Goal: Information Seeking & Learning: Compare options

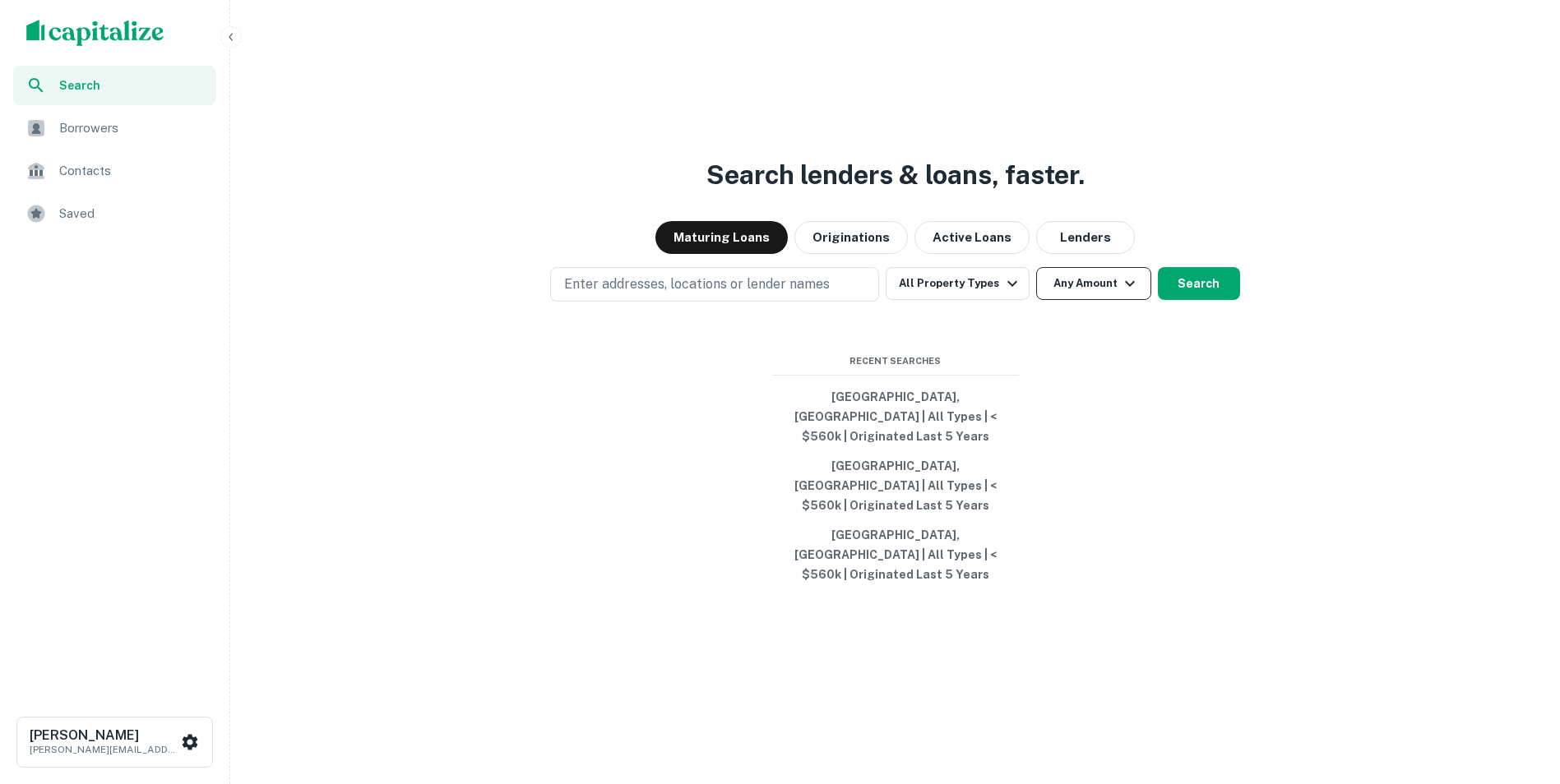
click at [1123, 293] on icon "button" at bounding box center [1130, 284] width 20 height 20
type input "********"
click at [1018, 783] on div at bounding box center [780, 784] width 1560 height 0
click at [1016, 293] on icon "button" at bounding box center [1012, 284] width 20 height 20
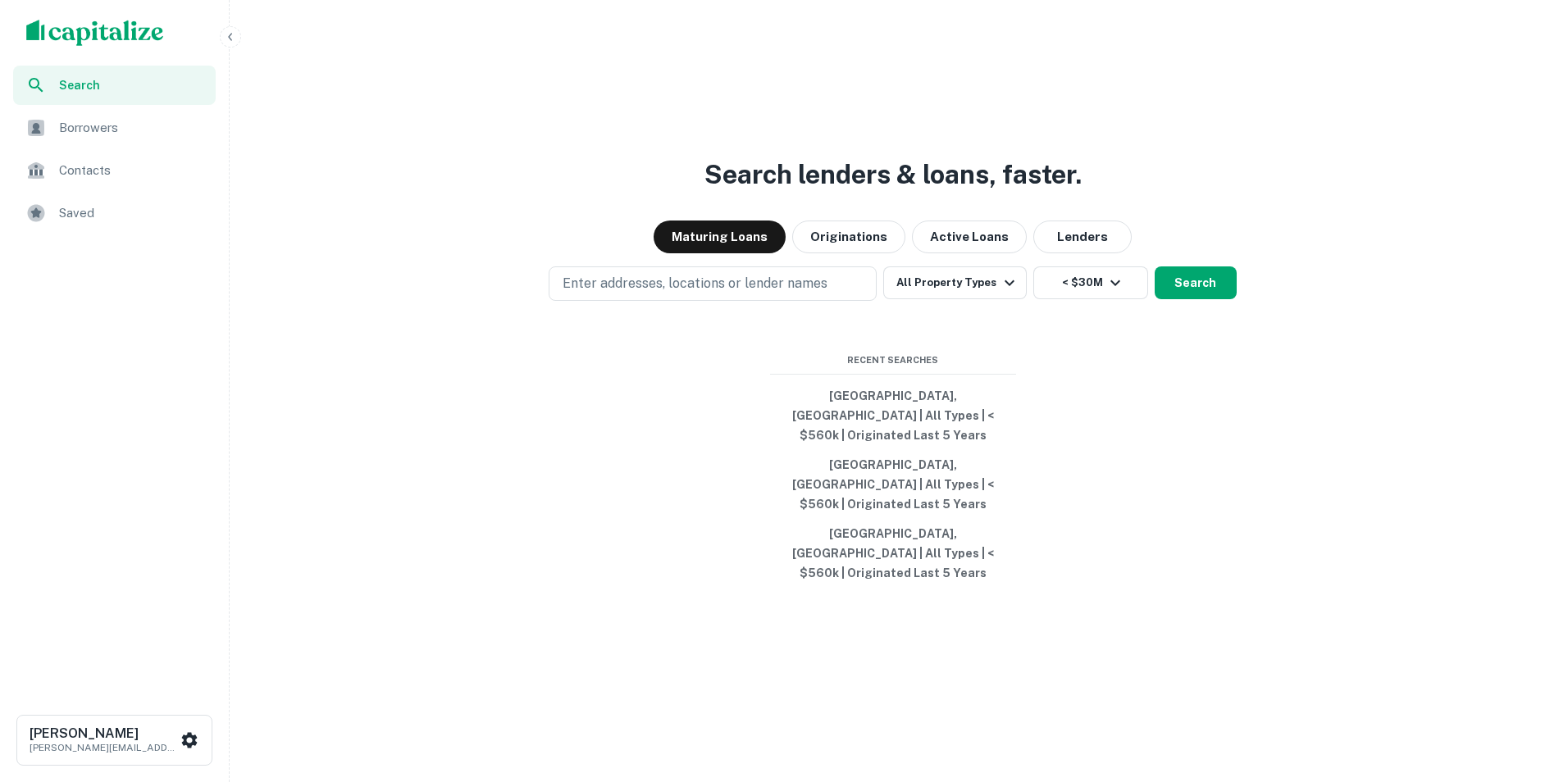
click at [642, 781] on div at bounding box center [778, 782] width 1556 height 0
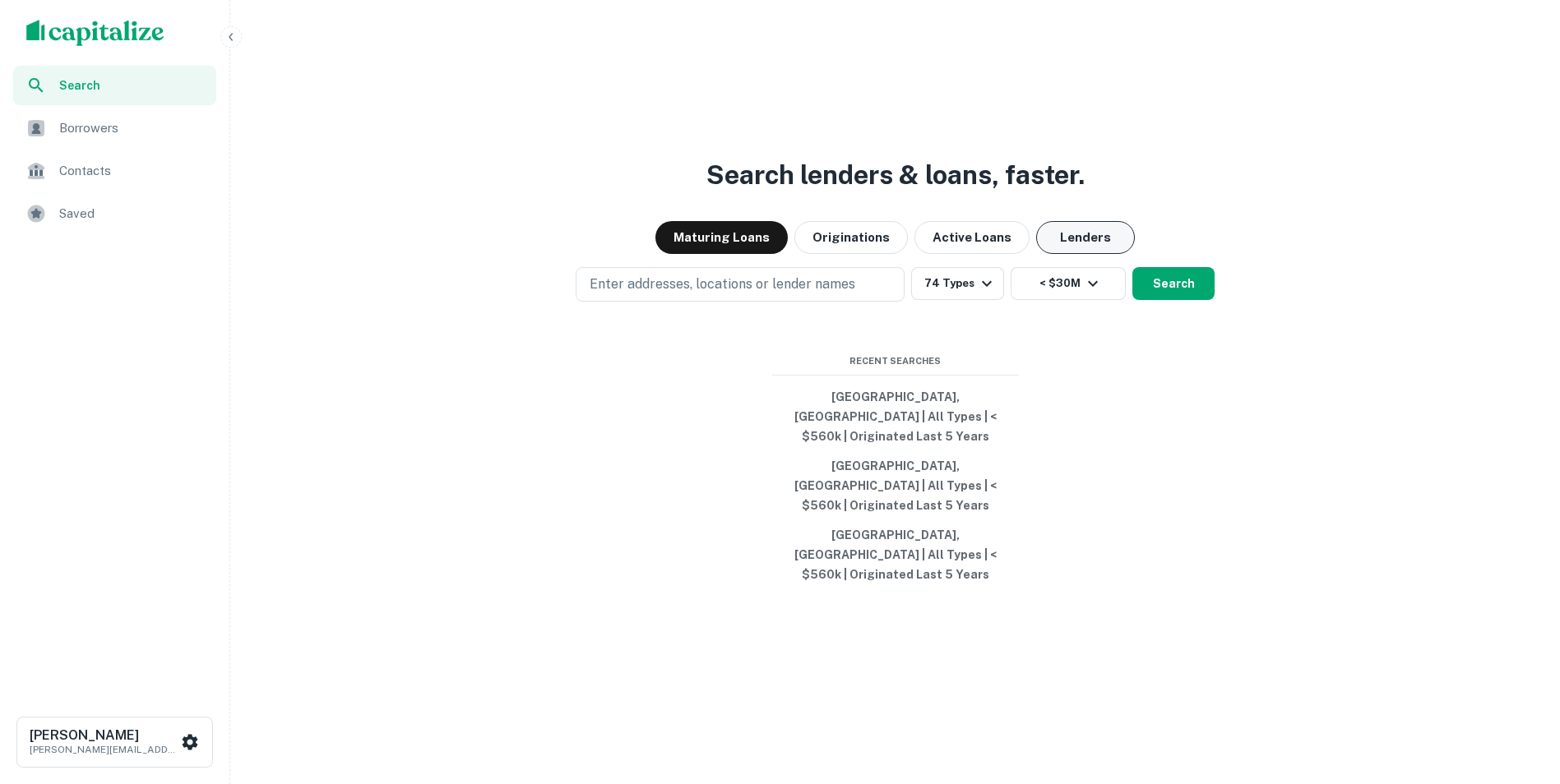
click at [1097, 254] on button "Lenders" at bounding box center [1085, 238] width 99 height 33
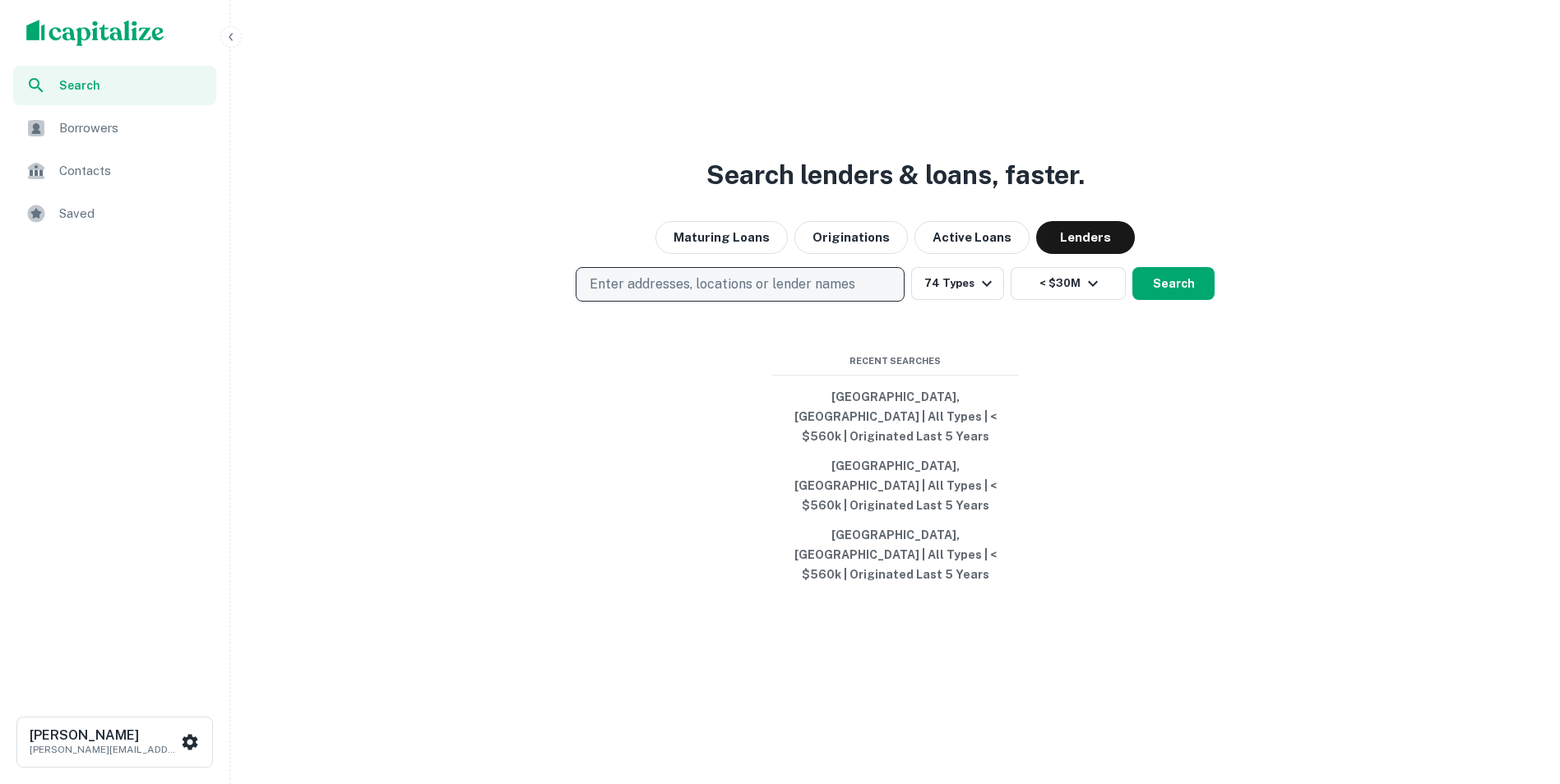
click at [736, 294] on p "Enter addresses, locations or lender names" at bounding box center [723, 284] width 265 height 20
type input "*******"
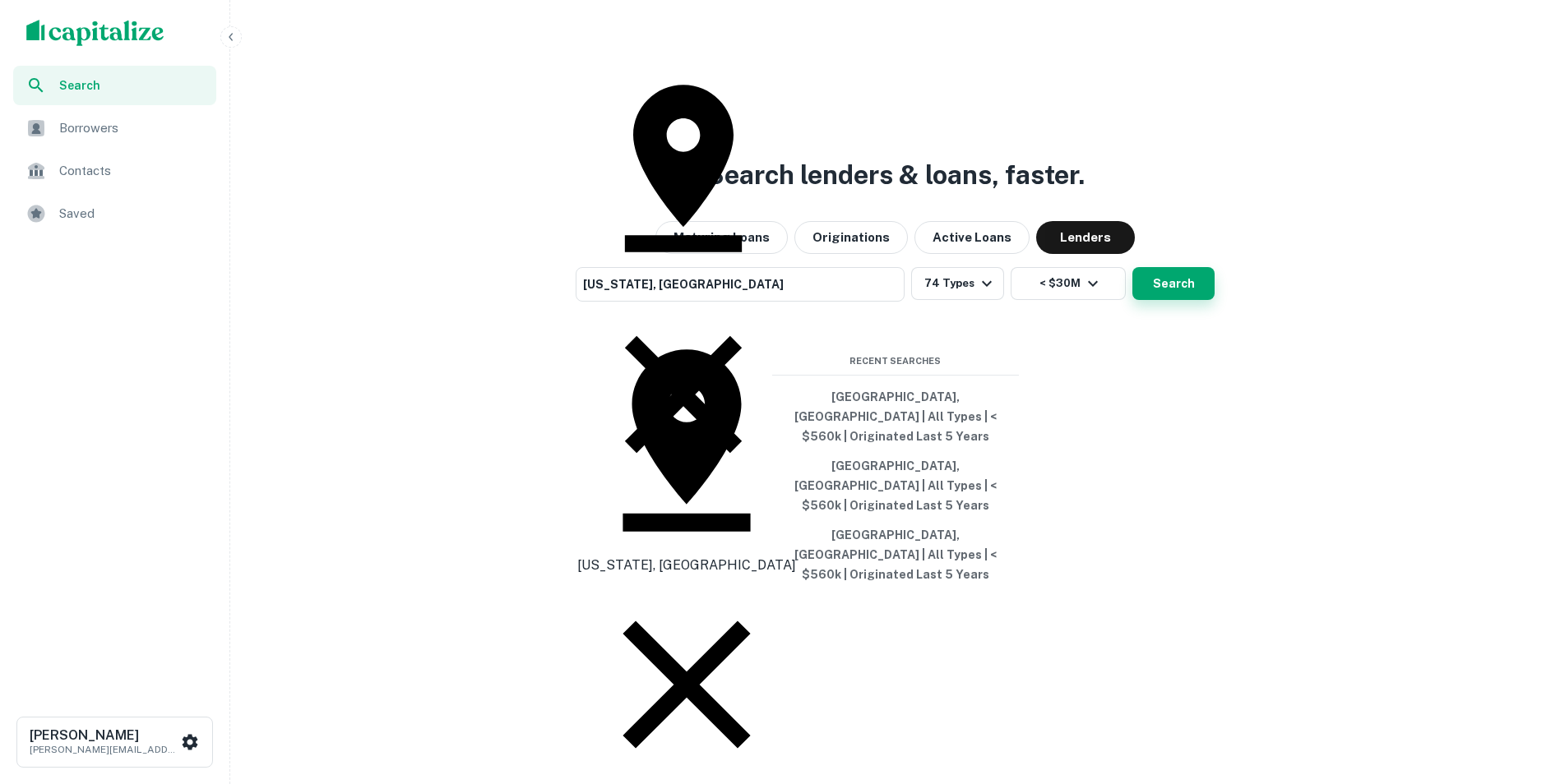
click at [1178, 300] on button "Search" at bounding box center [1173, 284] width 82 height 33
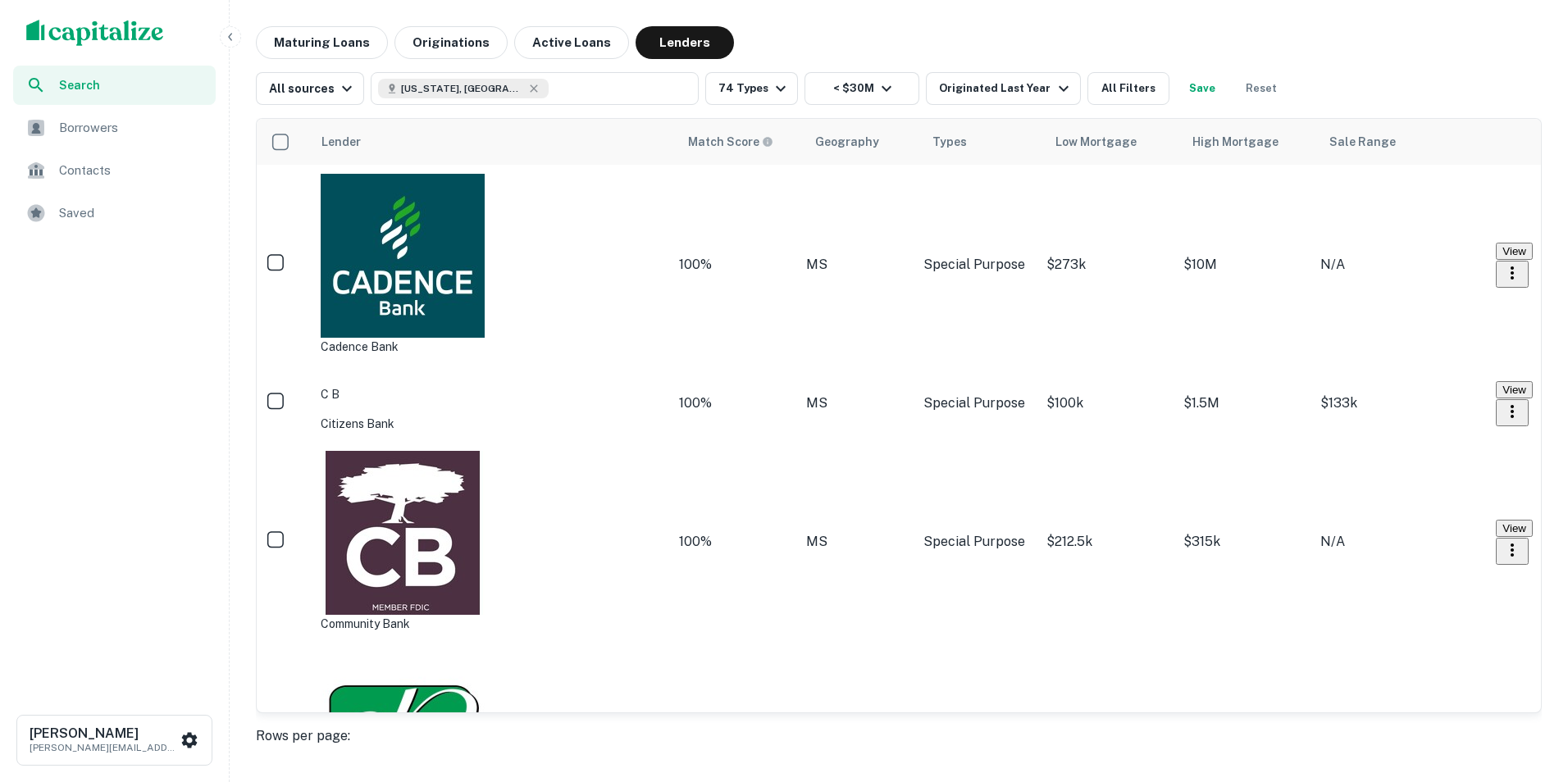
click at [1496, 243] on button "View" at bounding box center [1514, 252] width 37 height 17
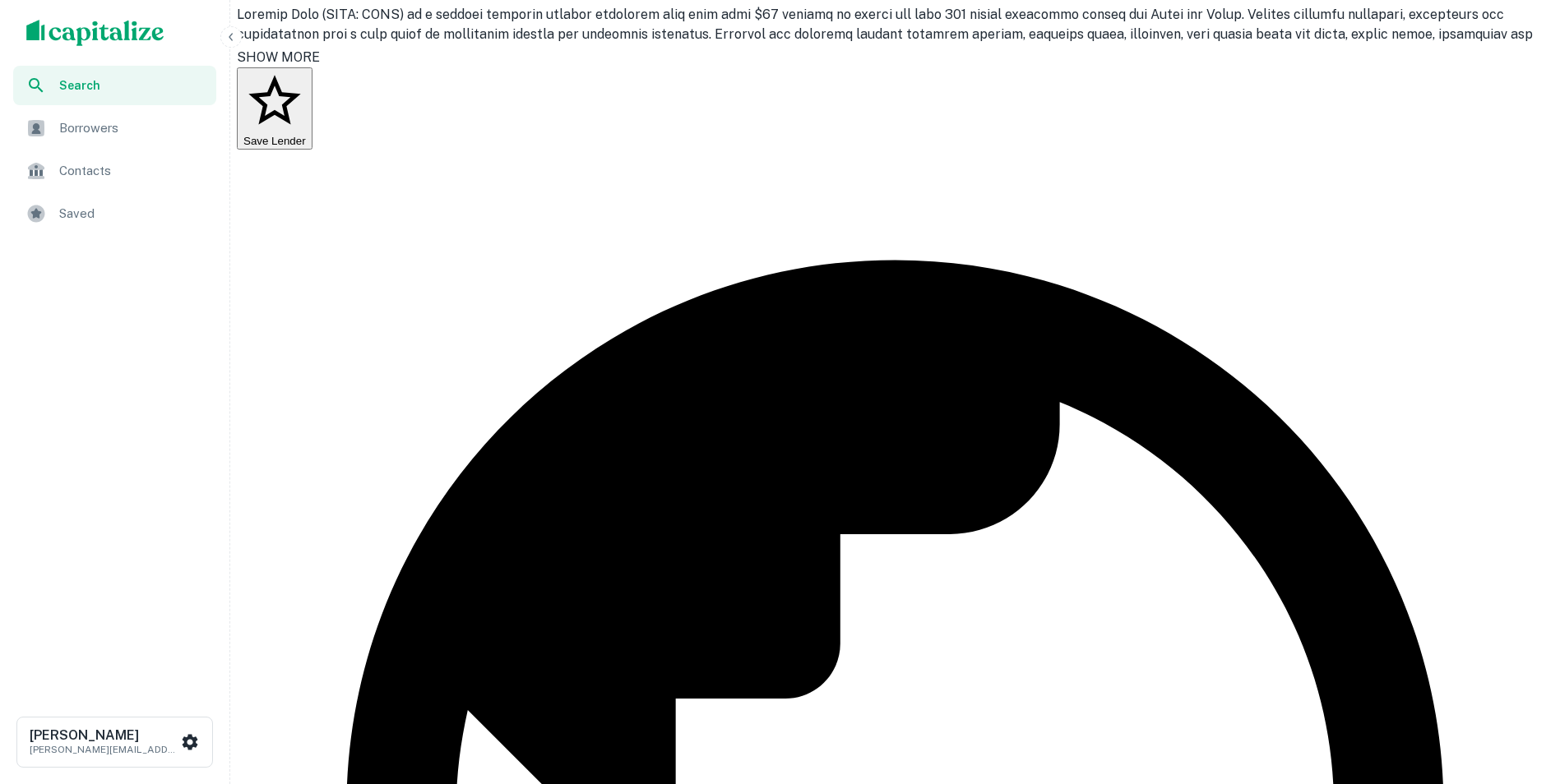
scroll to position [219, 0]
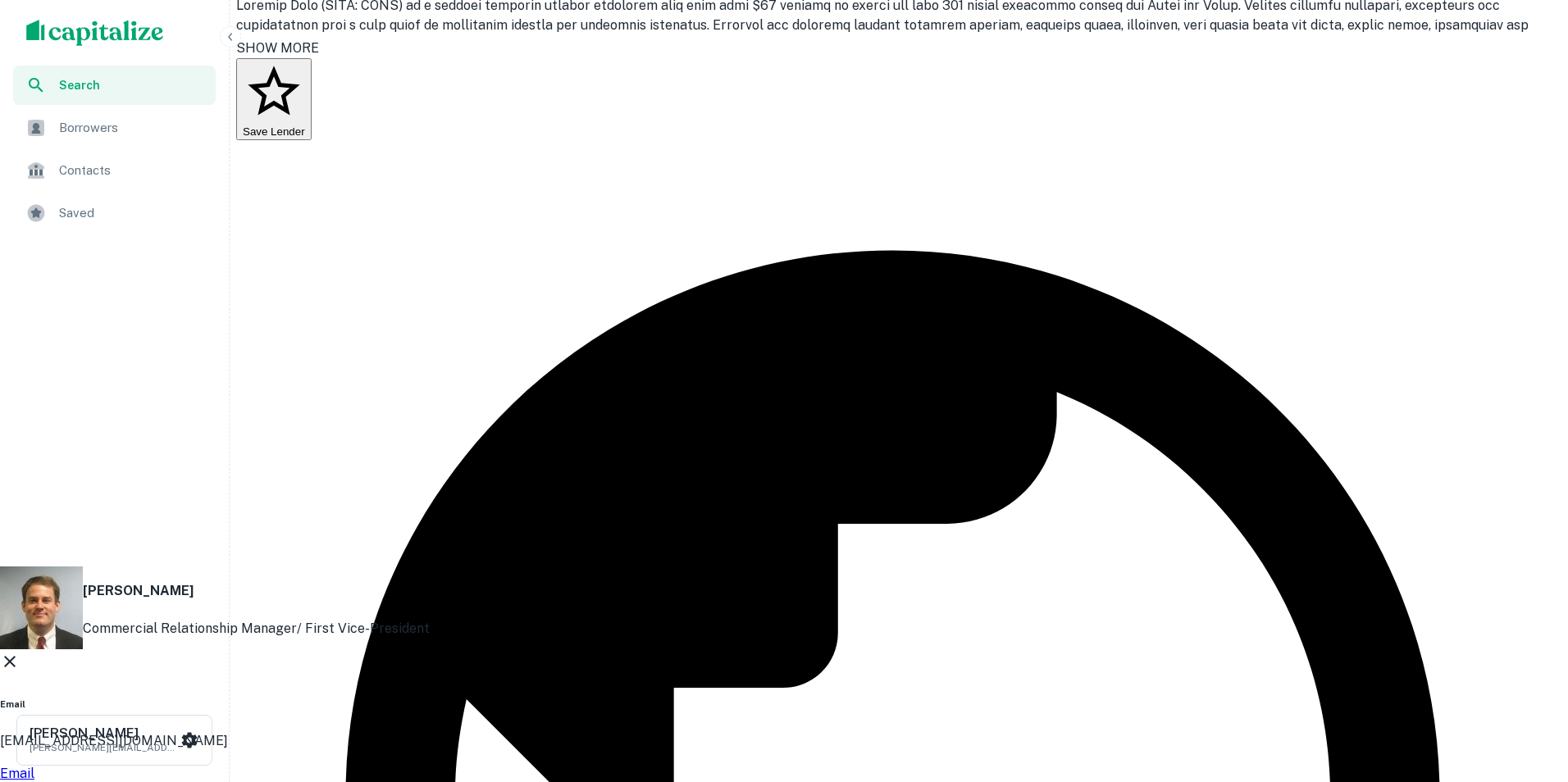
click at [16, 656] on icon at bounding box center [10, 661] width 11 height 11
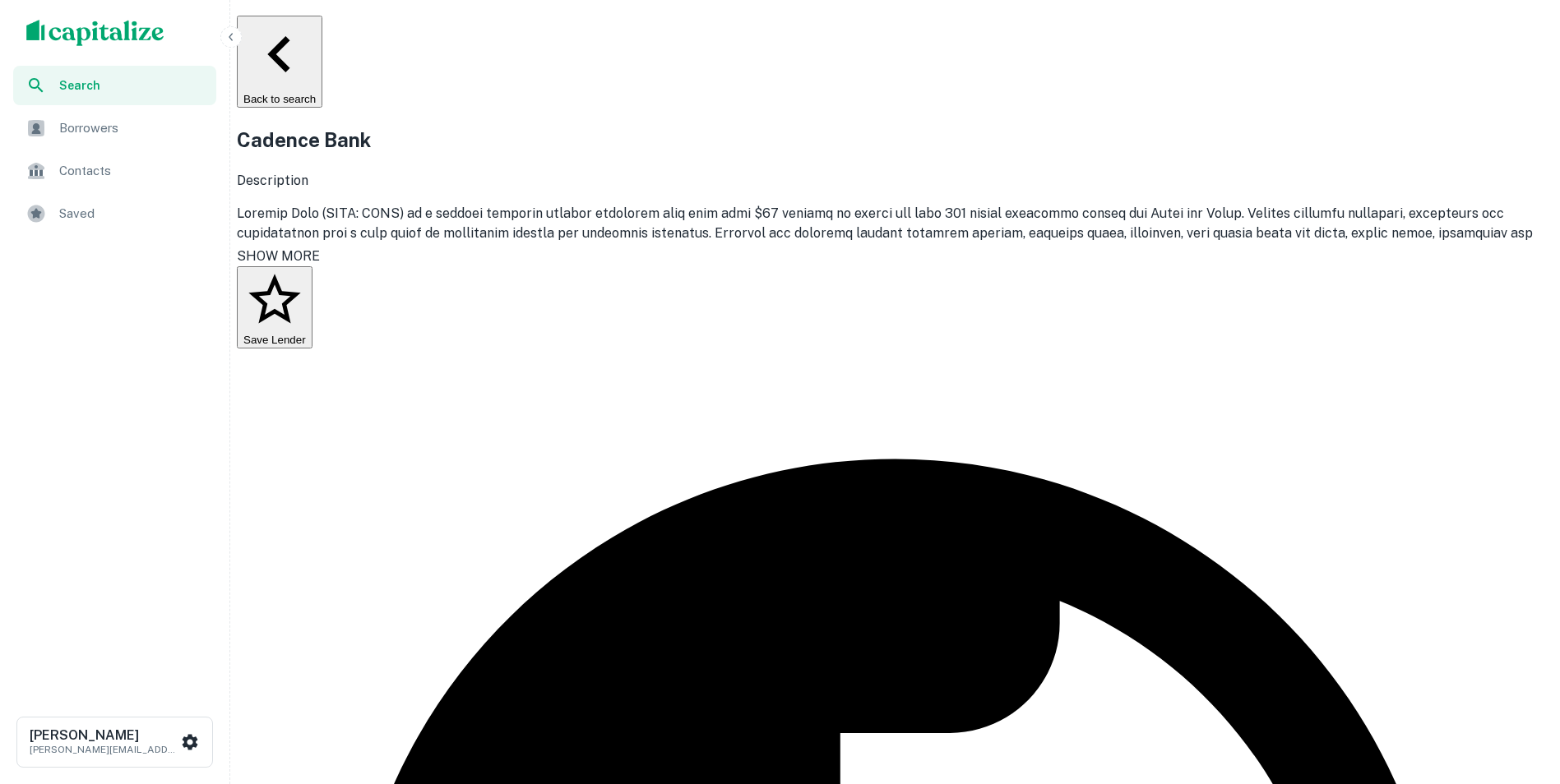
scroll to position [0, 0]
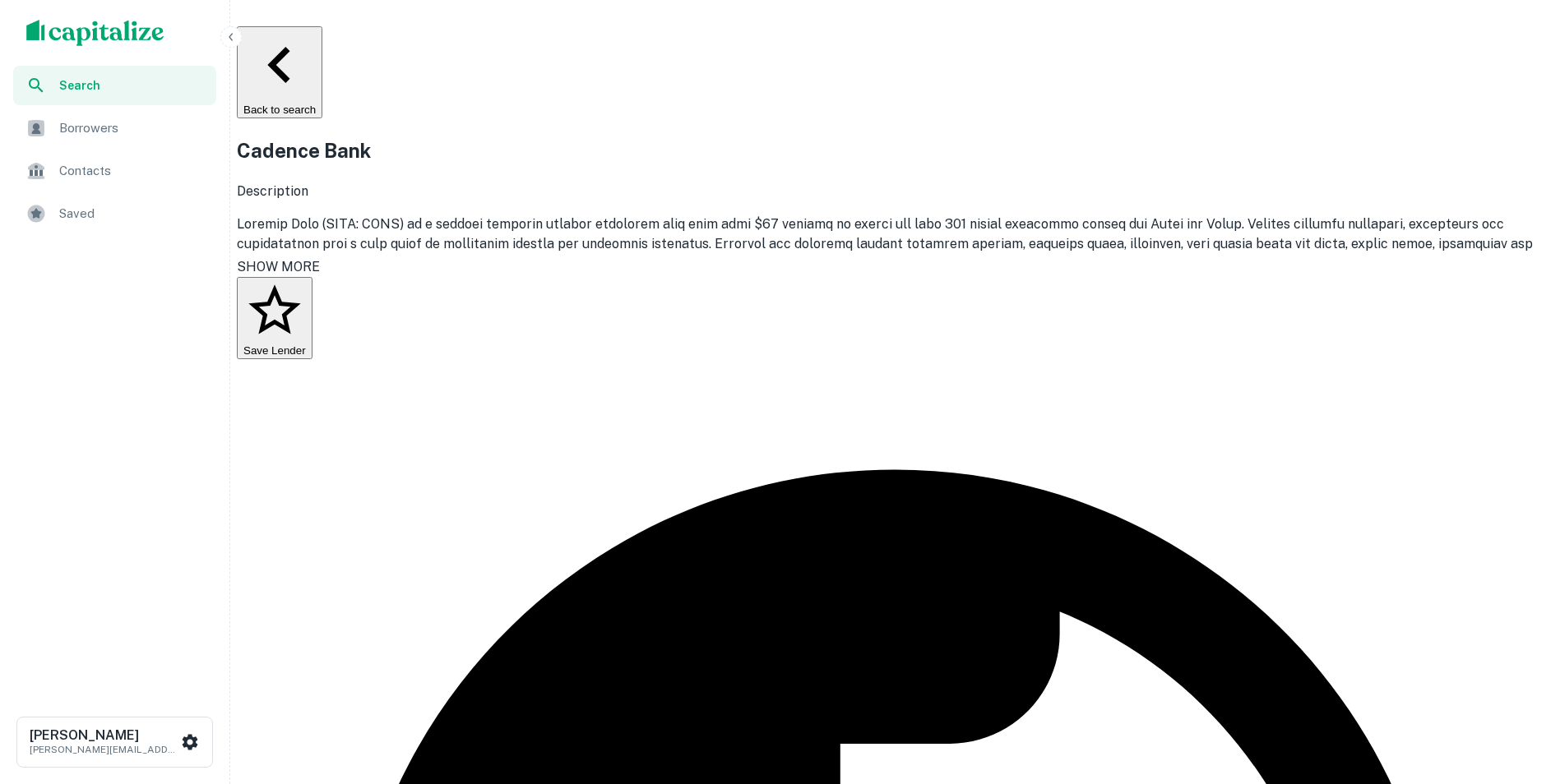
click at [323, 42] on button "Back to search" at bounding box center [279, 72] width 86 height 92
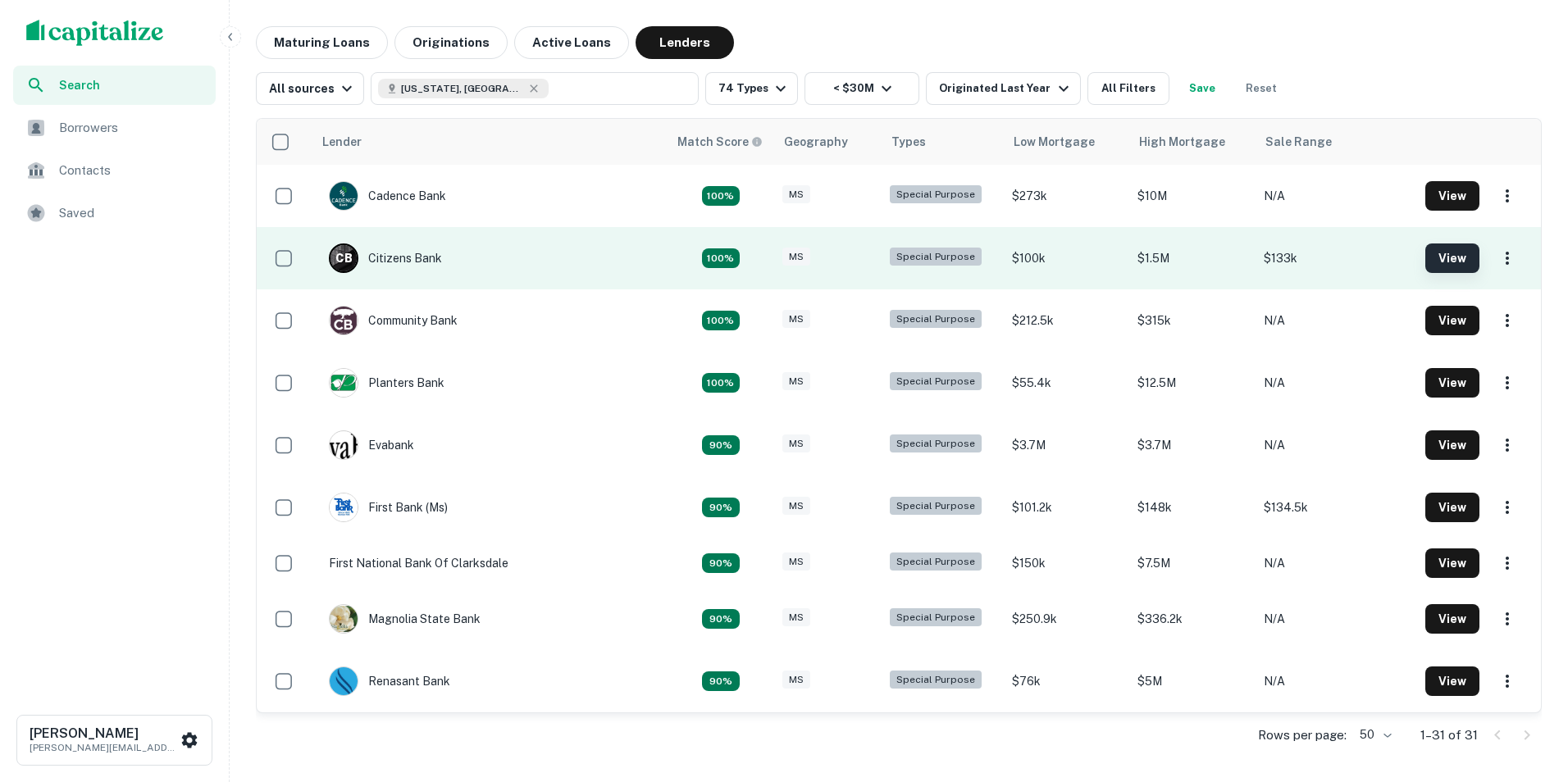
click at [1436, 263] on button "View" at bounding box center [1452, 259] width 55 height 29
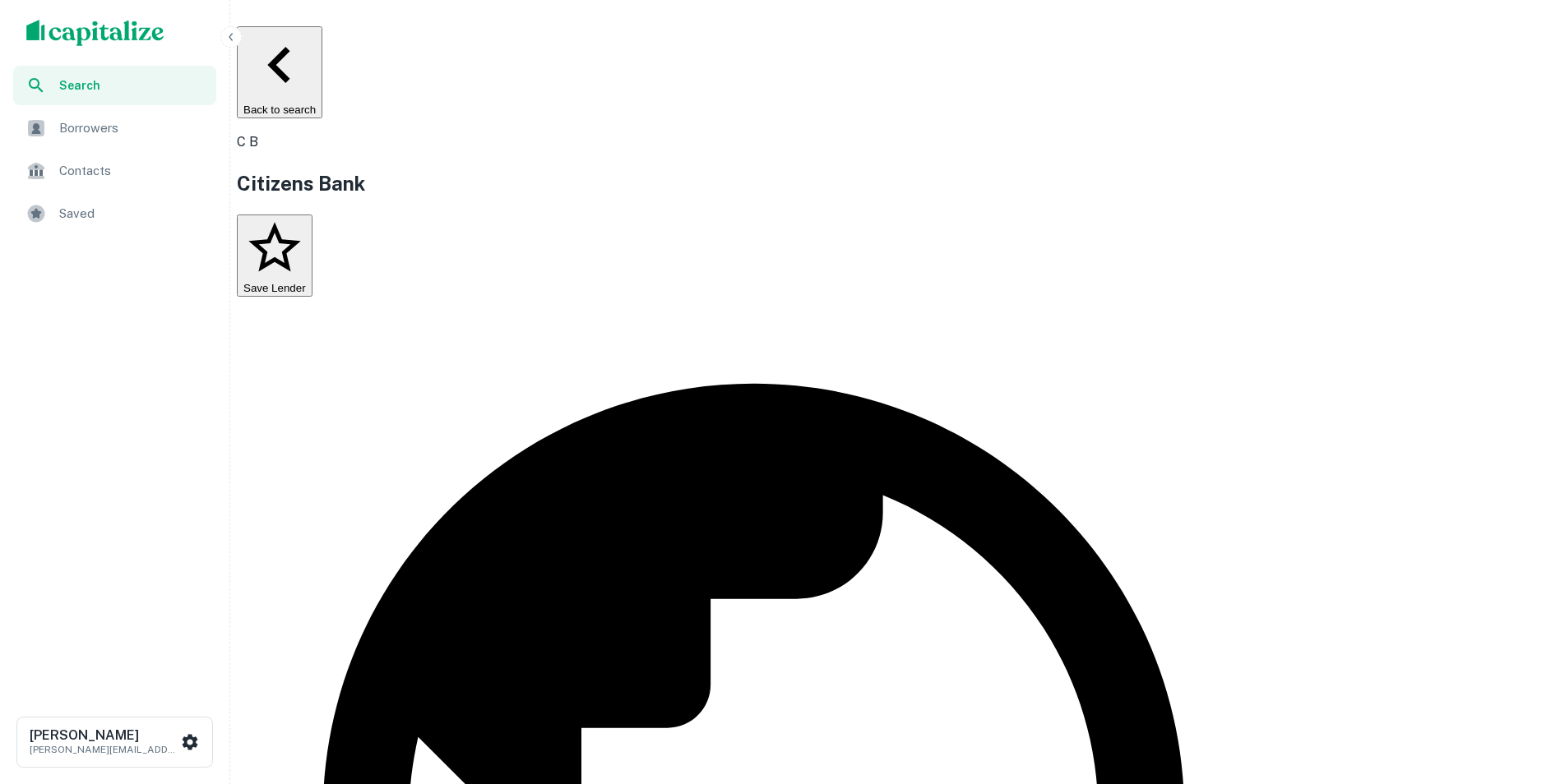
click at [323, 47] on button "Back to search" at bounding box center [279, 72] width 86 height 92
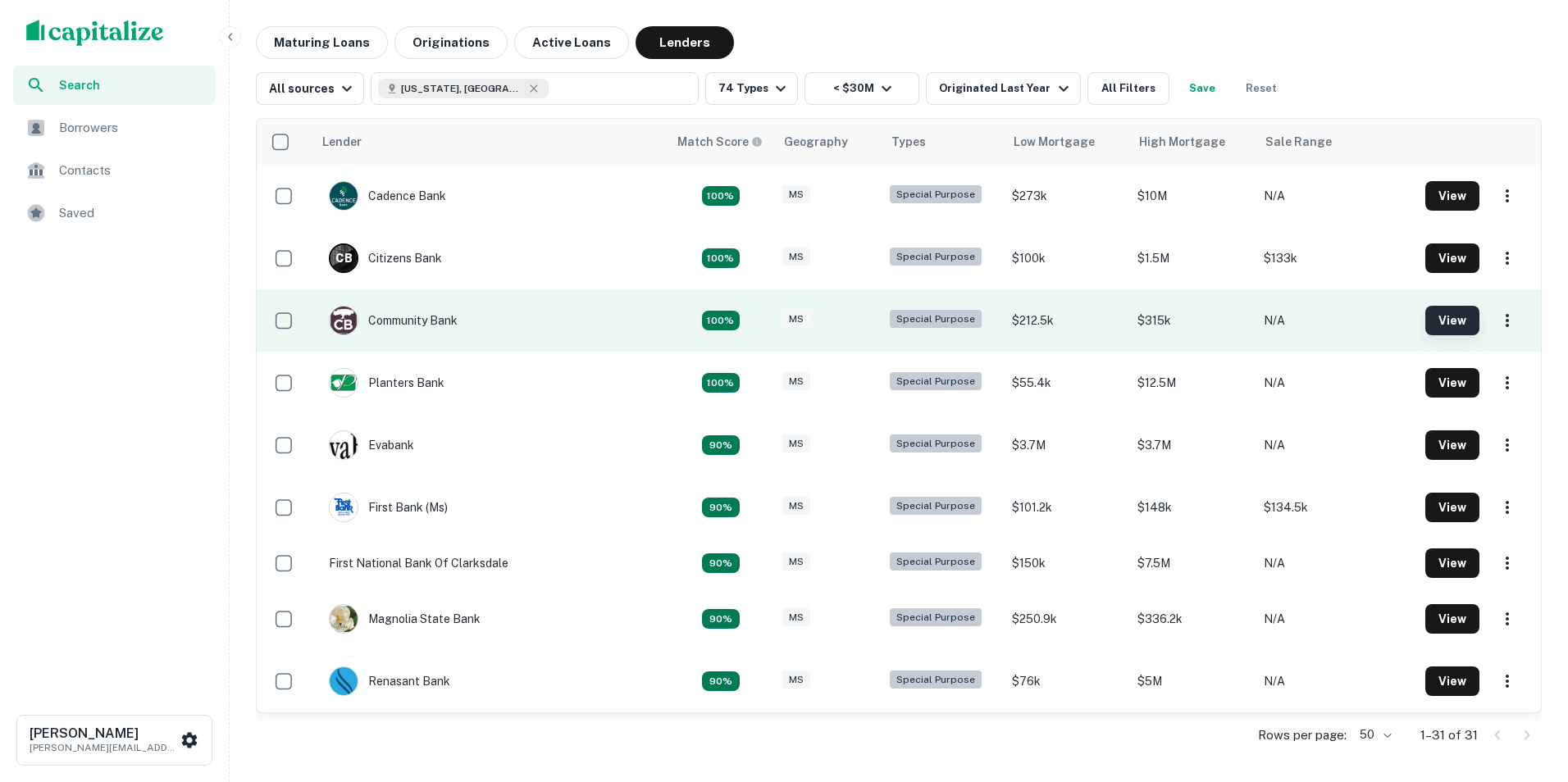
click at [1441, 324] on button "View" at bounding box center [1452, 321] width 55 height 29
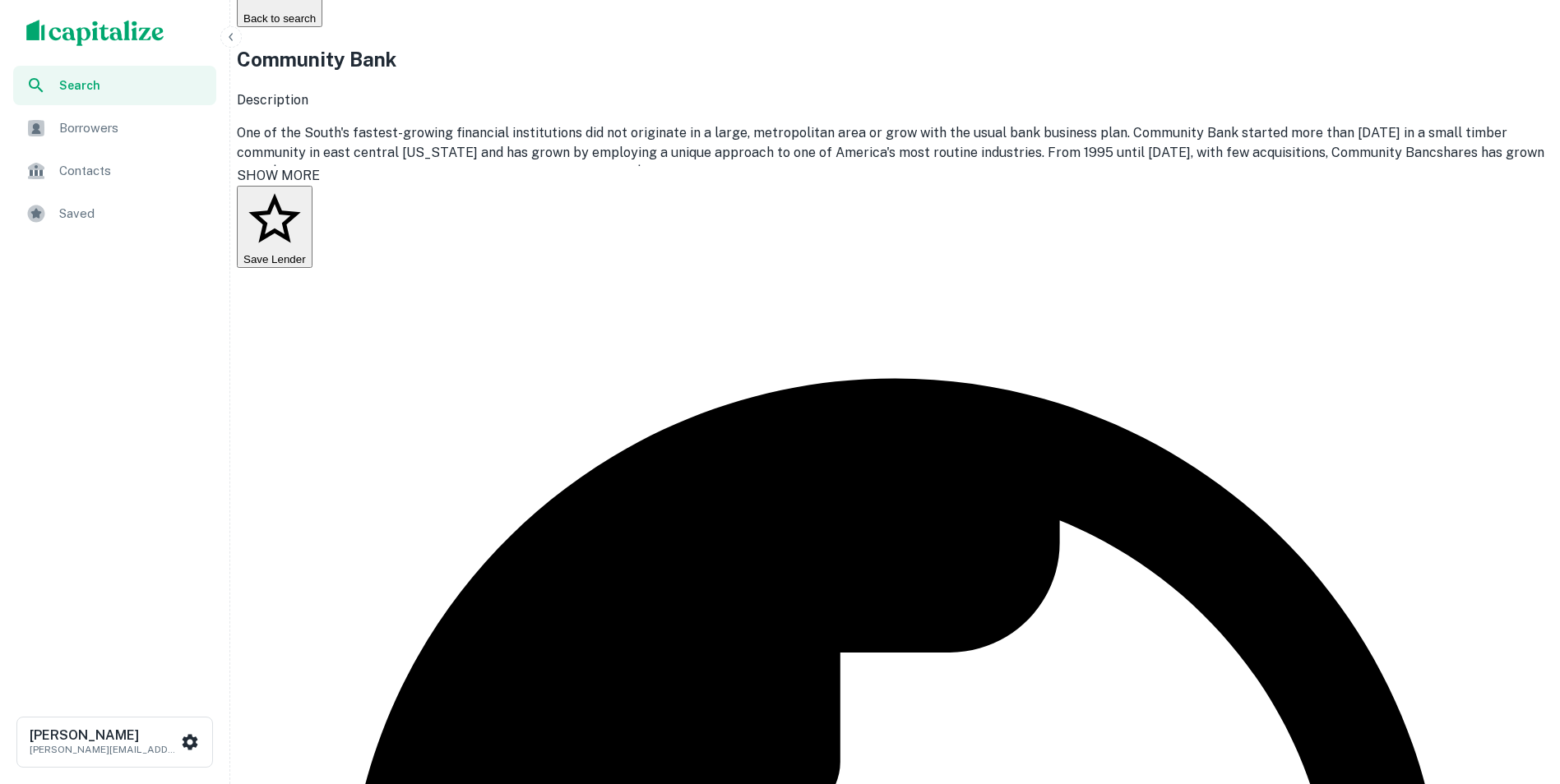
scroll to position [165, 0]
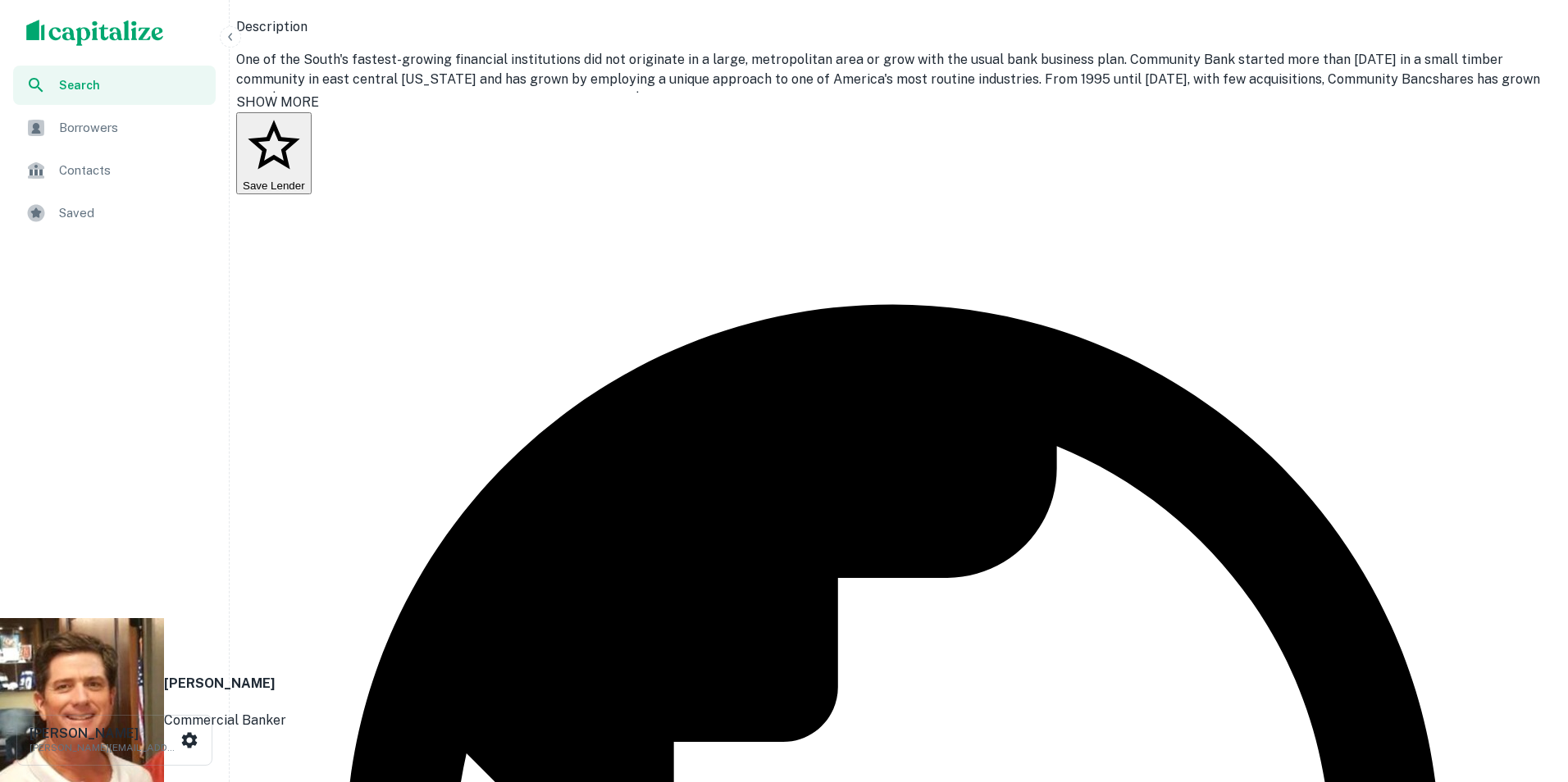
click at [20, 781] on icon at bounding box center [10, 792] width 20 height 20
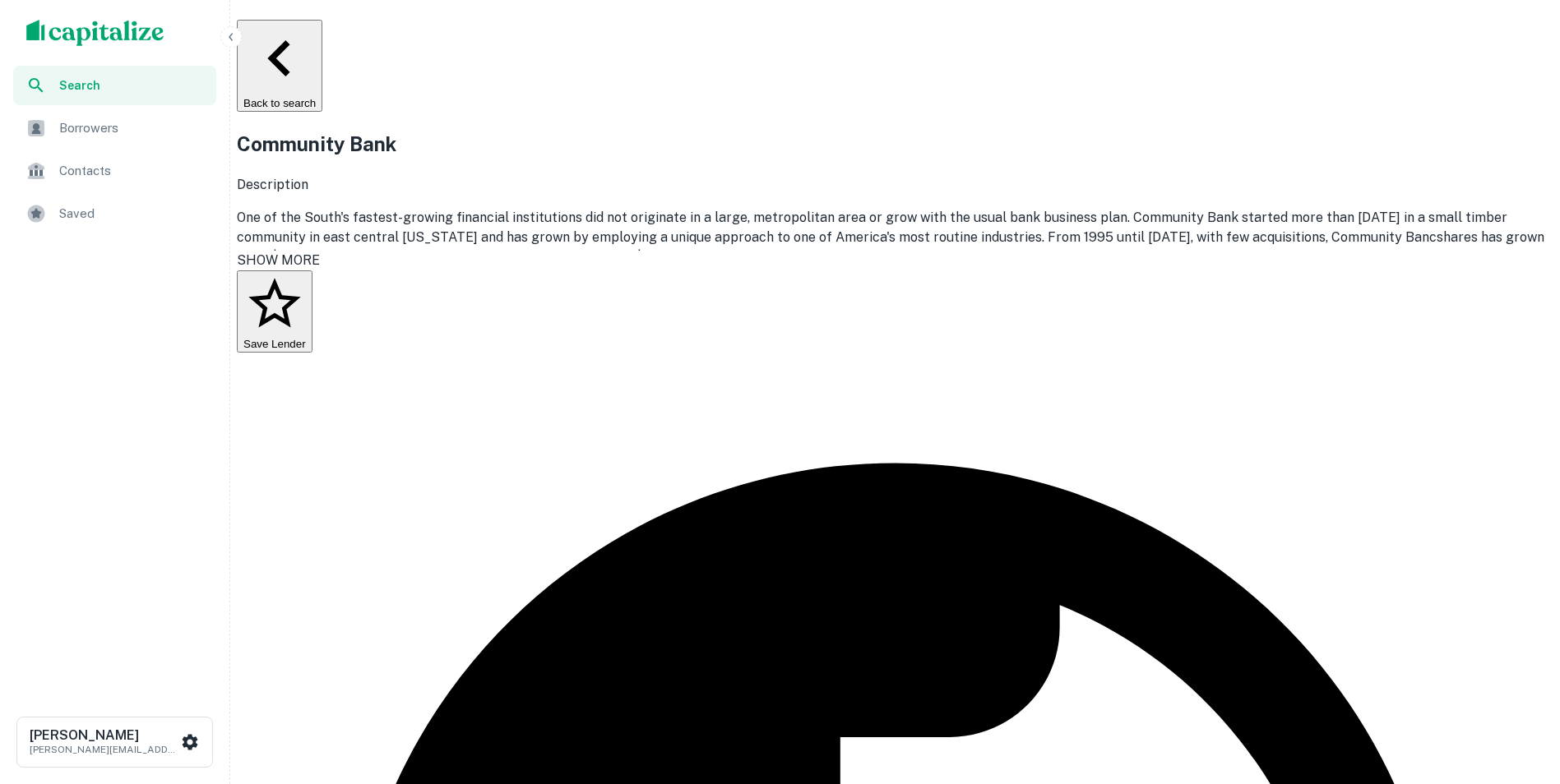
scroll to position [0, 0]
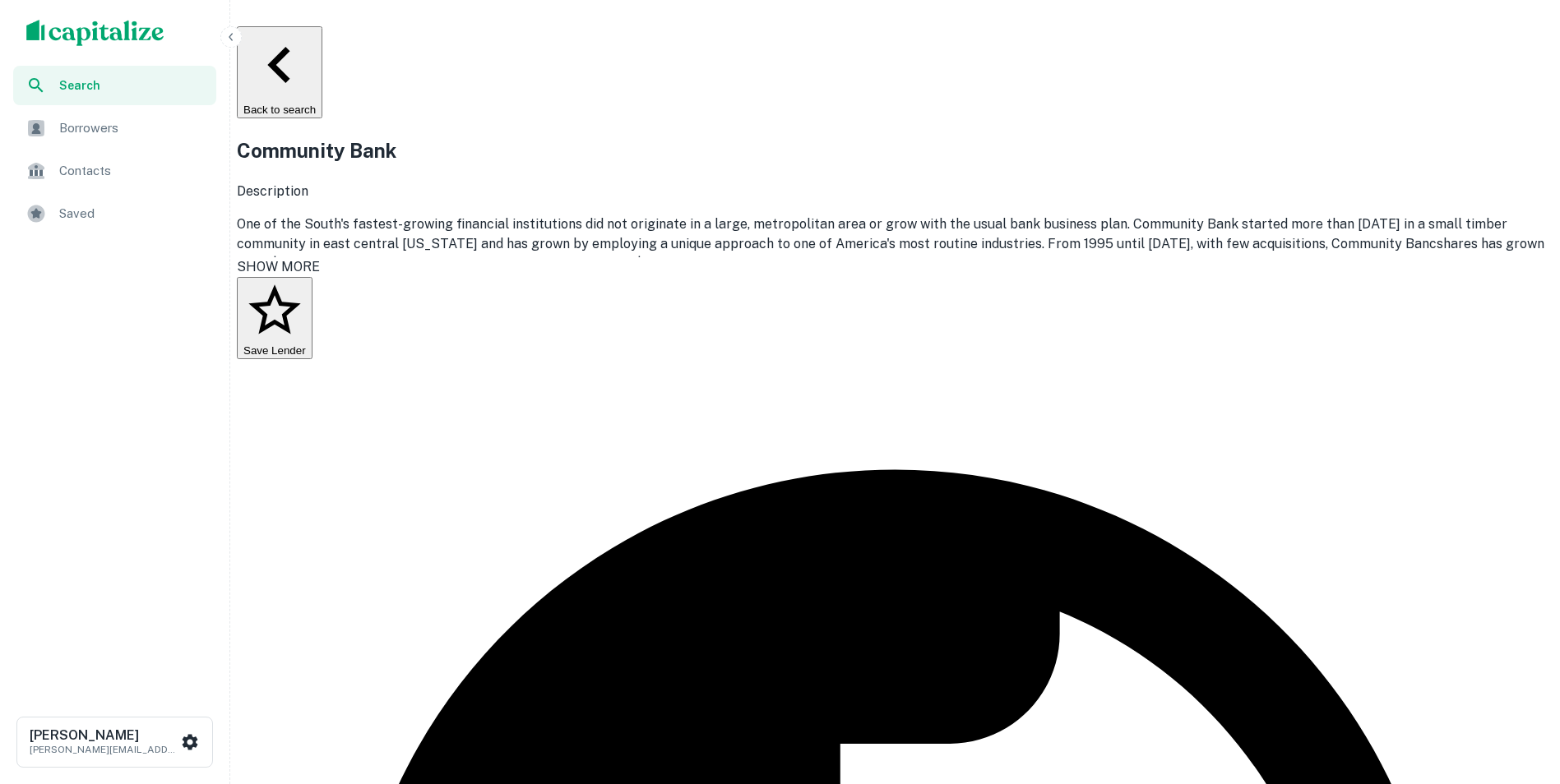
click at [321, 39] on button "Back to search" at bounding box center [279, 72] width 86 height 92
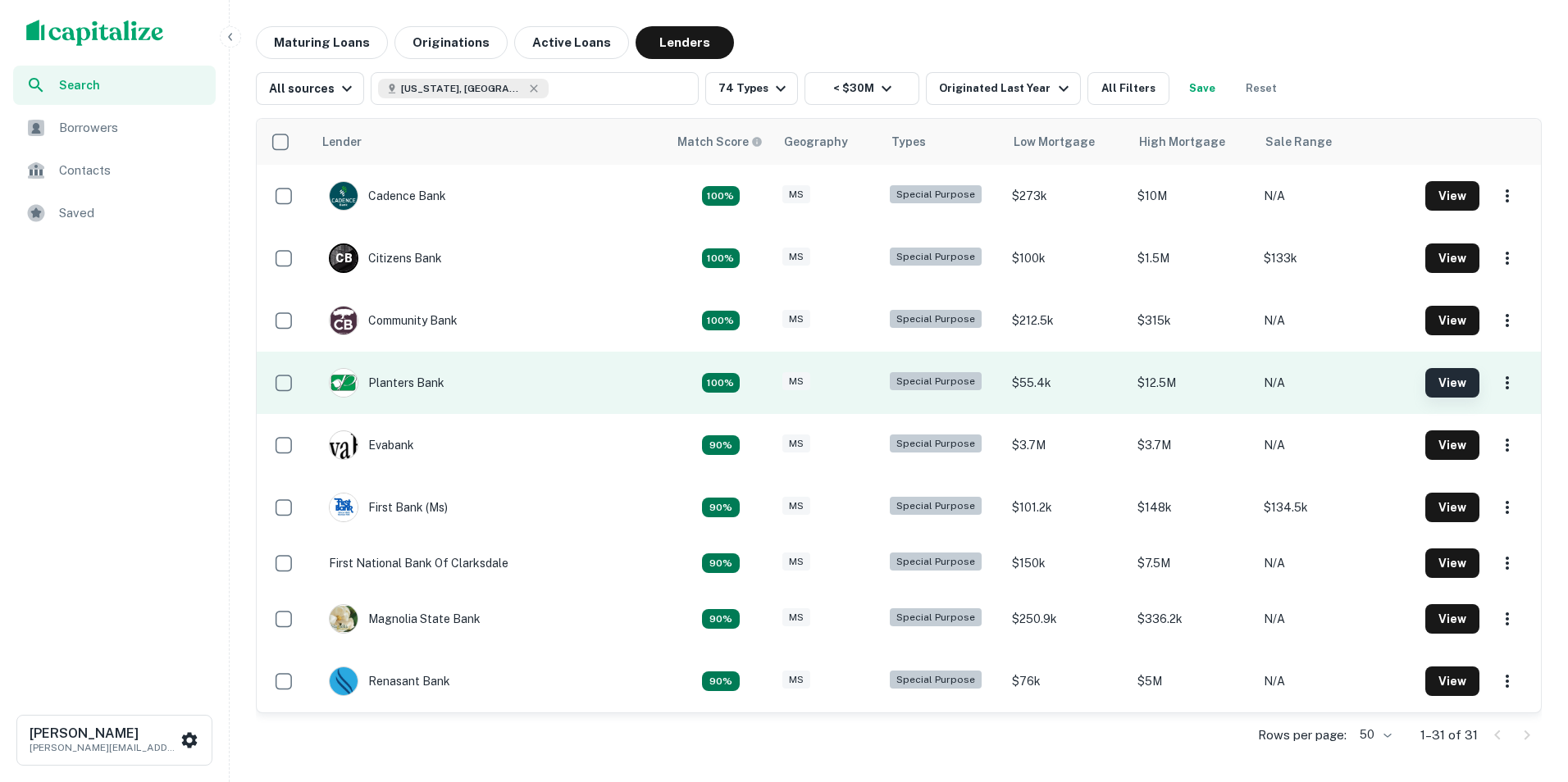
click at [1425, 384] on button "View" at bounding box center [1452, 383] width 55 height 29
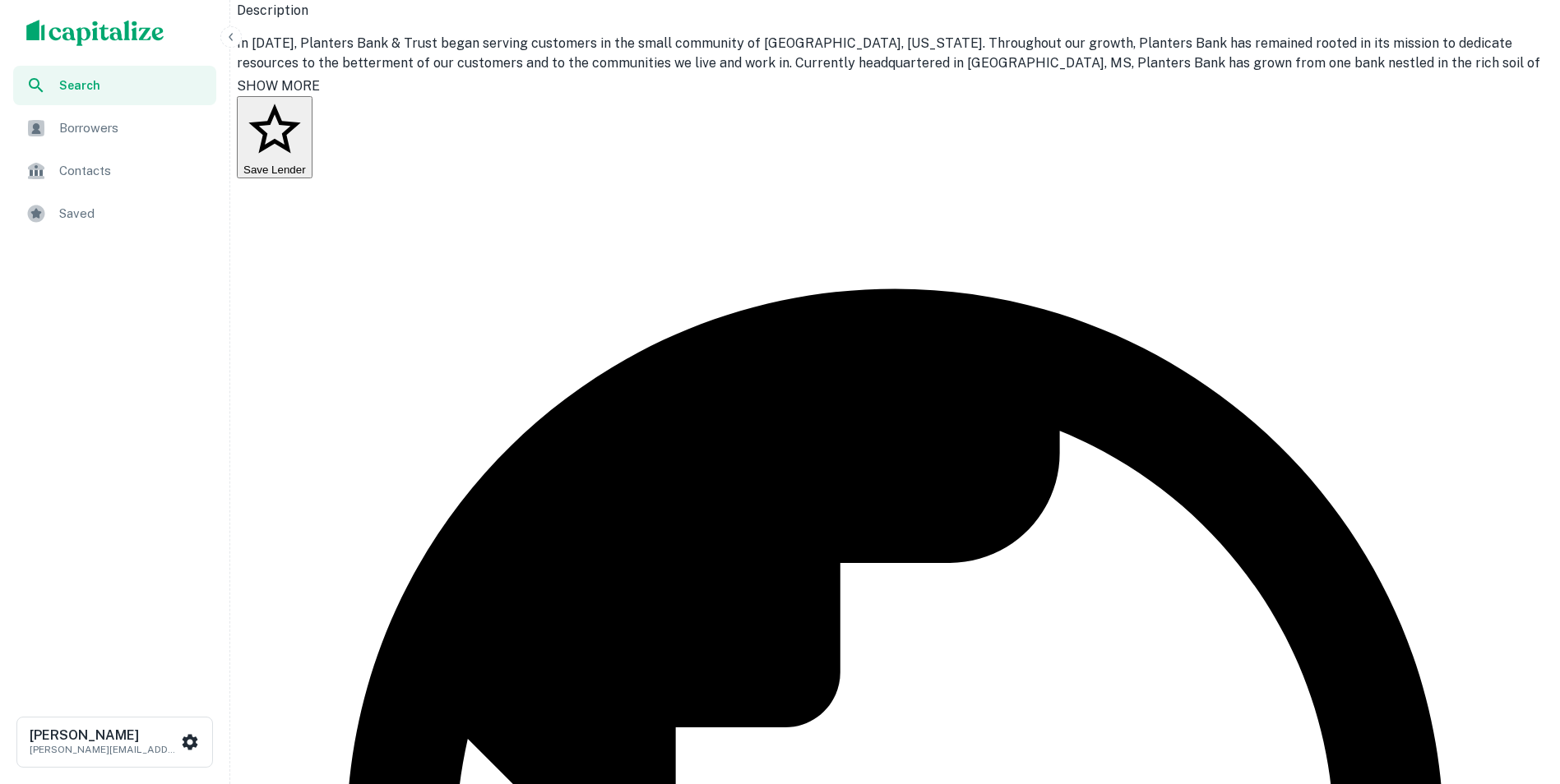
scroll to position [246, 0]
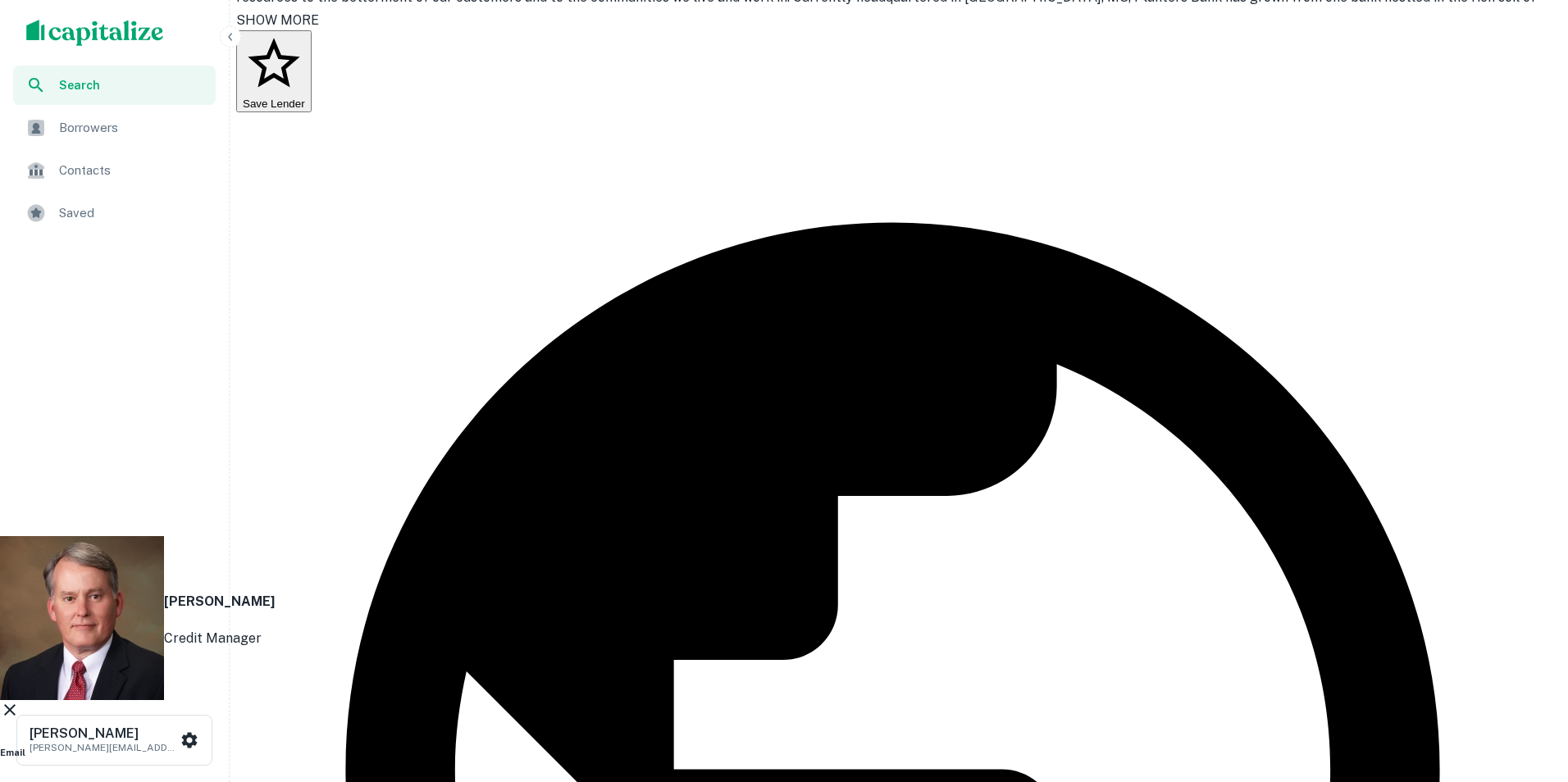
click at [20, 700] on icon at bounding box center [10, 709] width 20 height 20
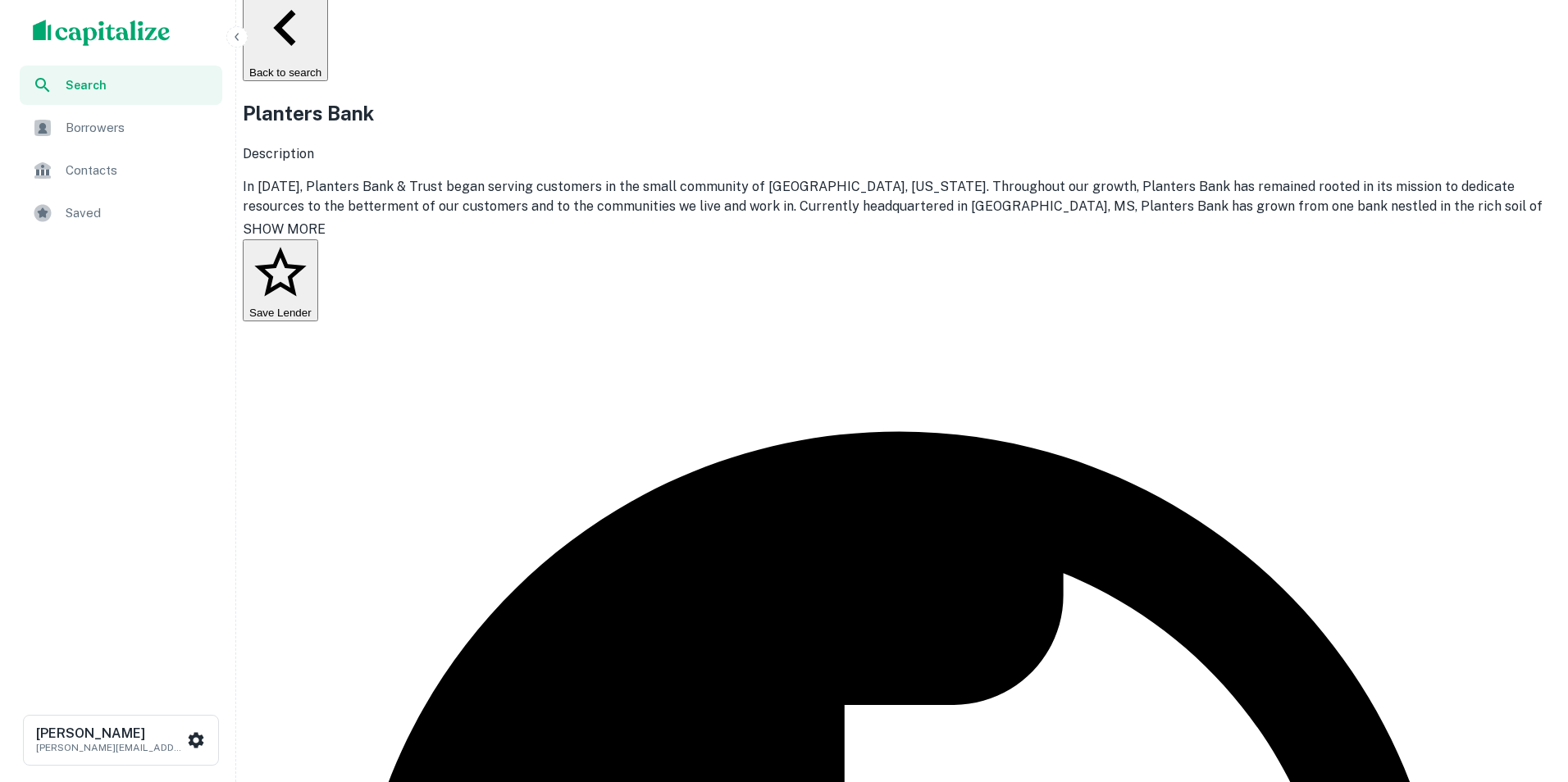
scroll to position [0, 0]
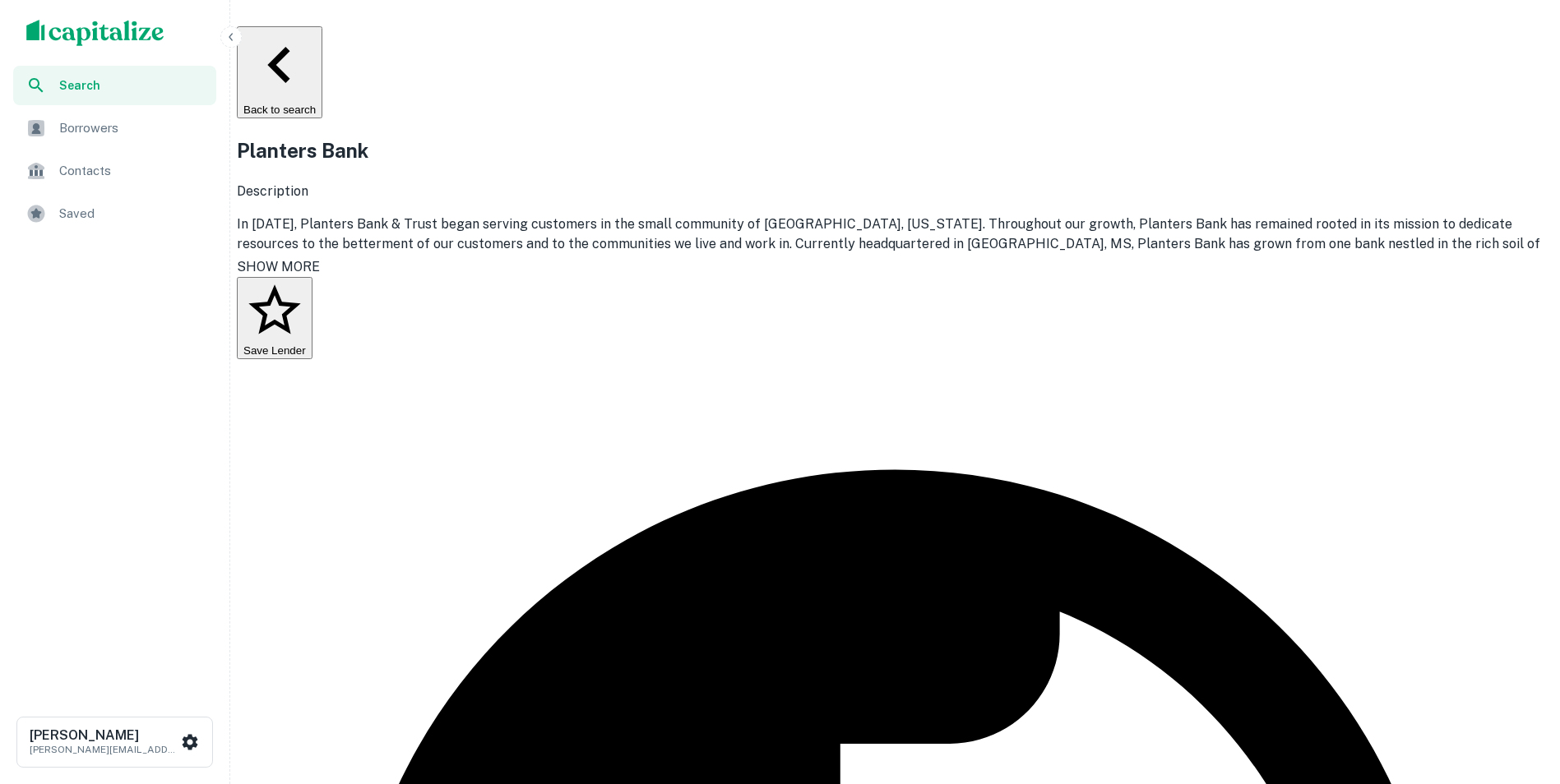
click at [323, 41] on button "Back to search" at bounding box center [279, 72] width 86 height 92
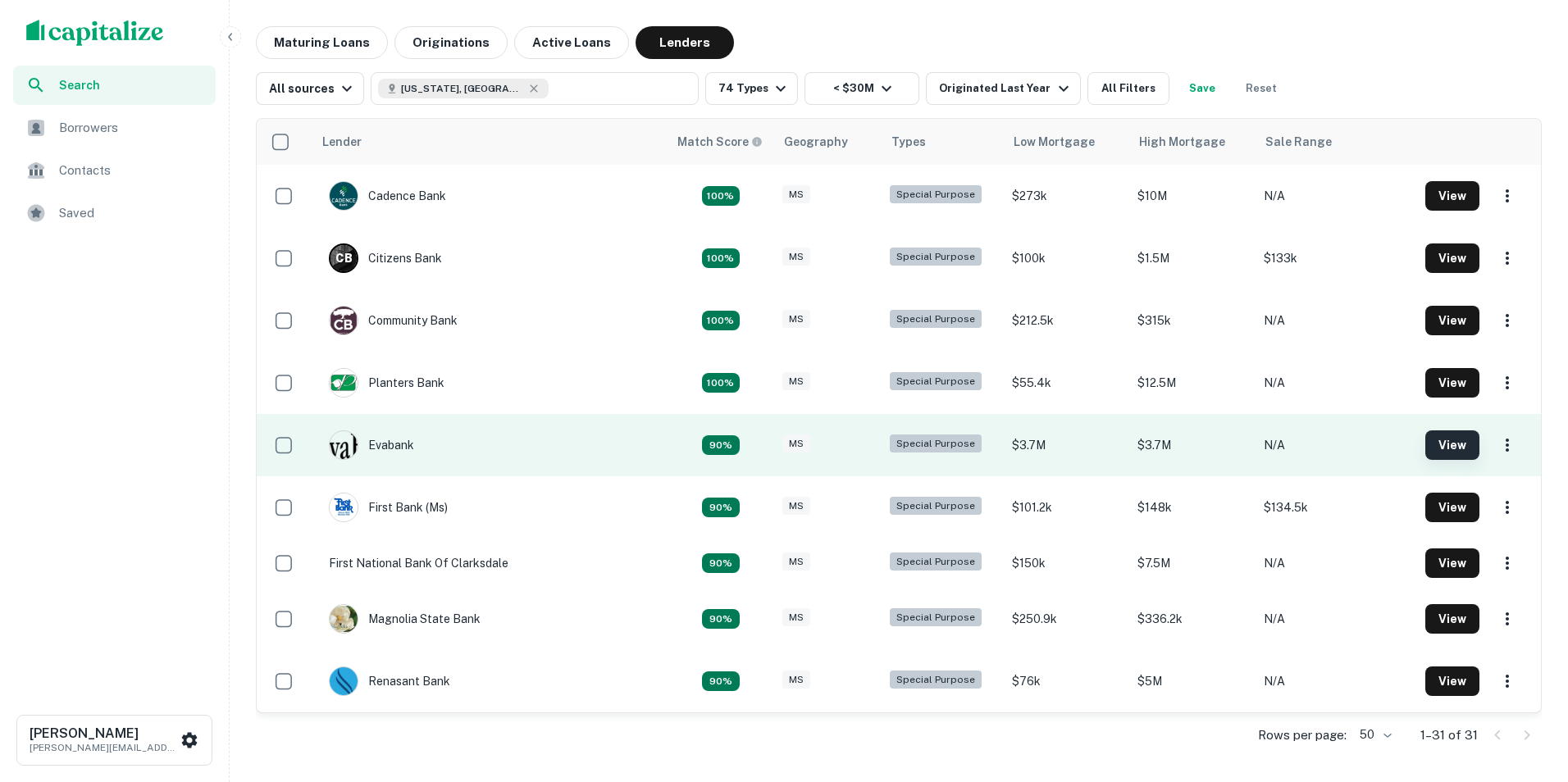
click at [1437, 452] on button "View" at bounding box center [1452, 445] width 55 height 29
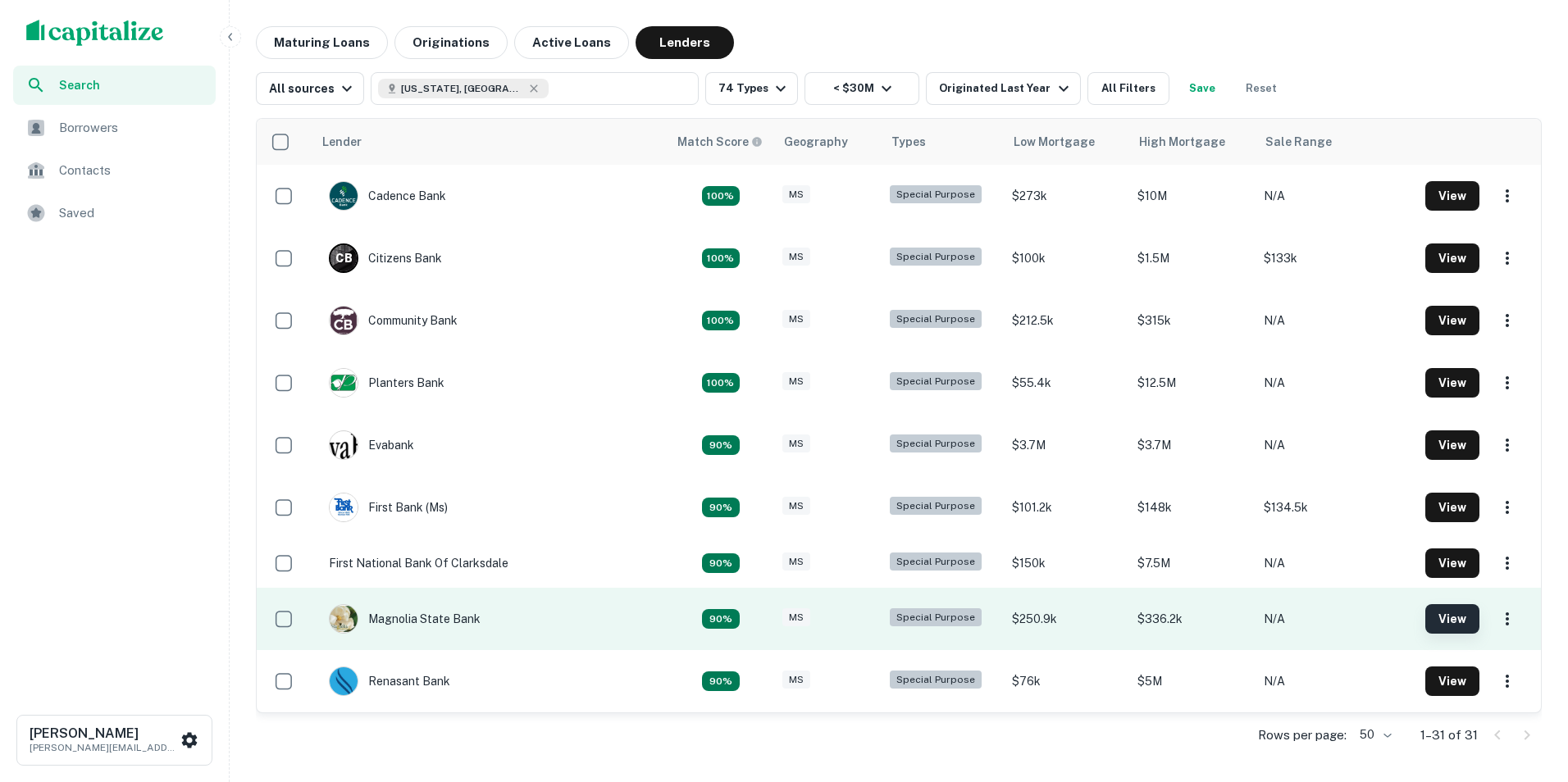
click at [1441, 634] on button "View" at bounding box center [1452, 619] width 55 height 29
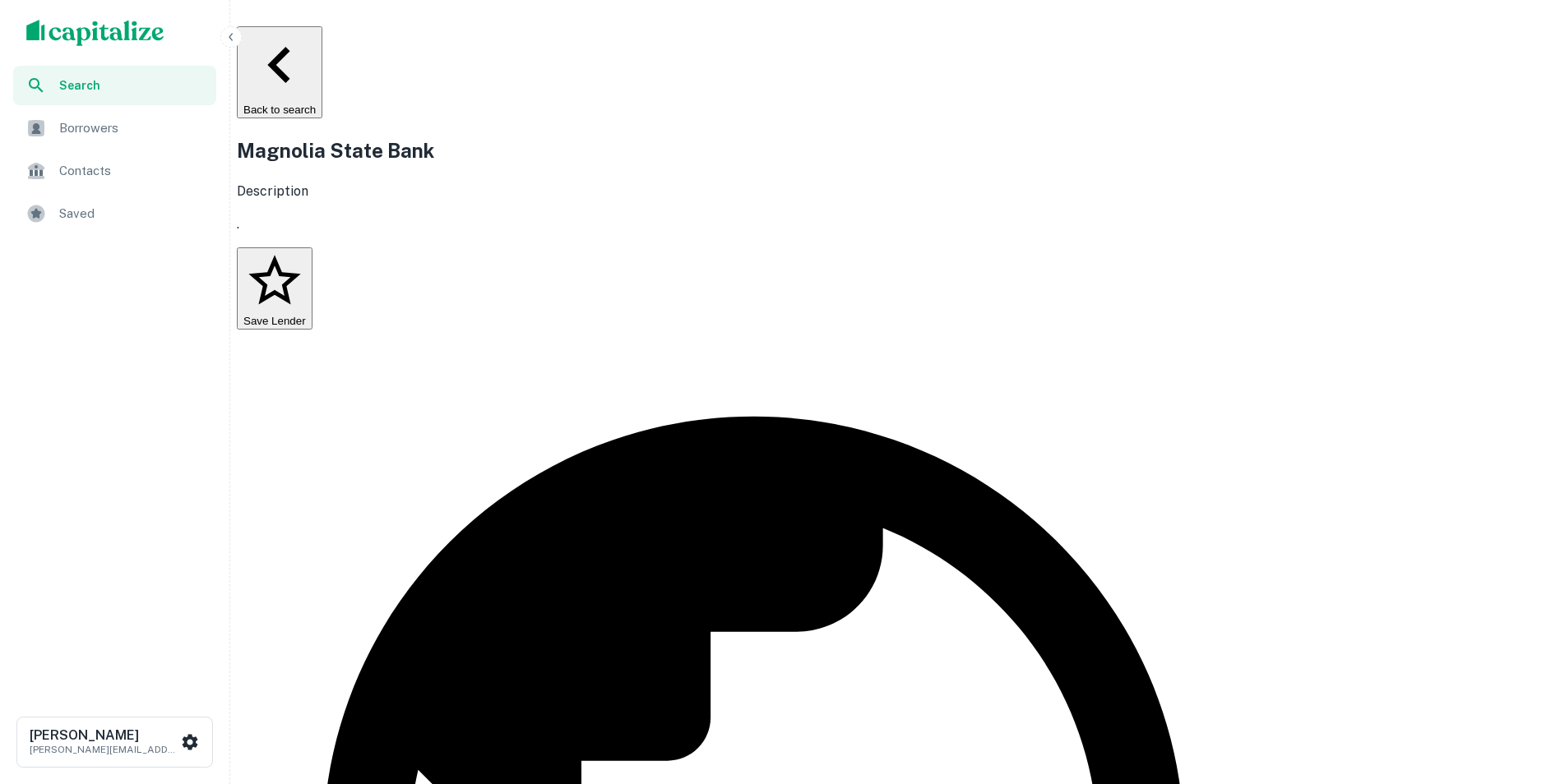
click at [231, 36] on icon "button" at bounding box center [230, 36] width 4 height 8
